Goal: Book appointment/travel/reservation

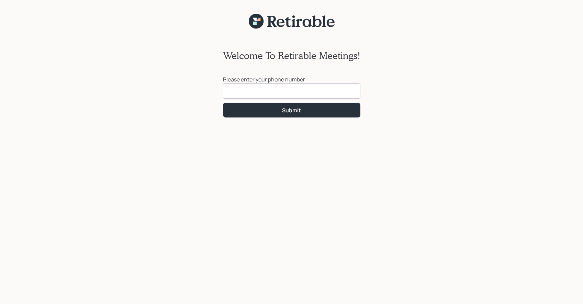
click at [75, 61] on div "Welcome To Retirable Meetings! Please enter your phone number Submit" at bounding box center [291, 171] width 583 height 284
click at [232, 91] on input at bounding box center [292, 91] width 138 height 15
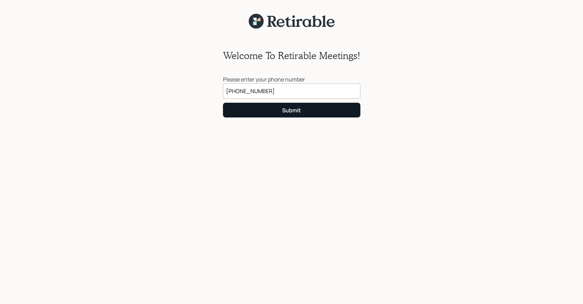
type input "[PHONE_NUMBER]"
click at [297, 112] on div "Submit" at bounding box center [291, 111] width 19 height 8
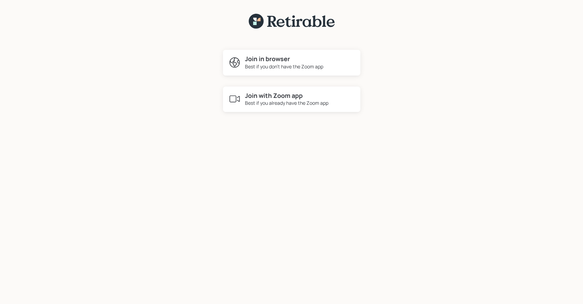
click at [272, 106] on div "Best if you already have the Zoom app" at bounding box center [287, 102] width 84 height 7
click at [282, 101] on div "Best if you already have the Zoom app" at bounding box center [287, 102] width 84 height 7
